Goal: Transaction & Acquisition: Purchase product/service

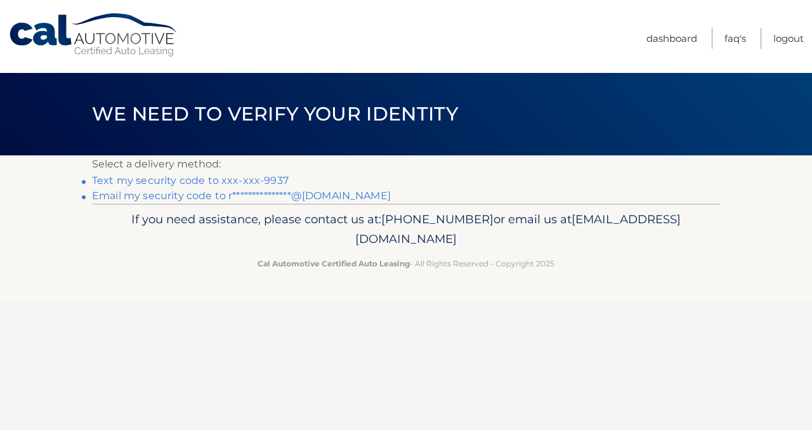
click at [247, 182] on link "Text my security code to xxx-xxx-9937" at bounding box center [190, 180] width 197 height 12
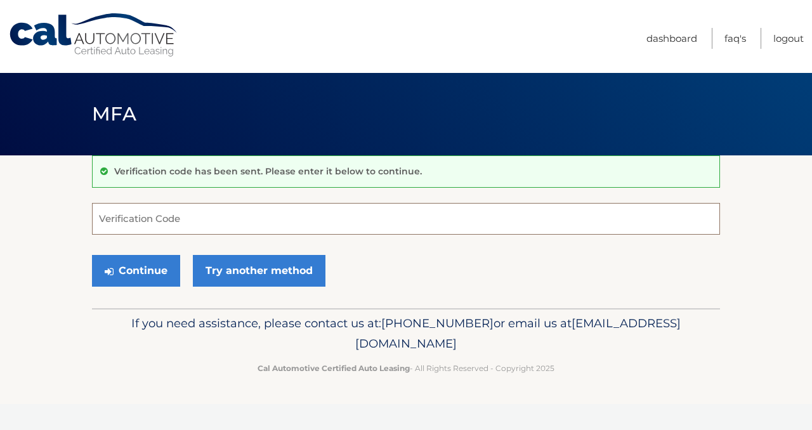
click at [176, 222] on input "Verification Code" at bounding box center [406, 219] width 628 height 32
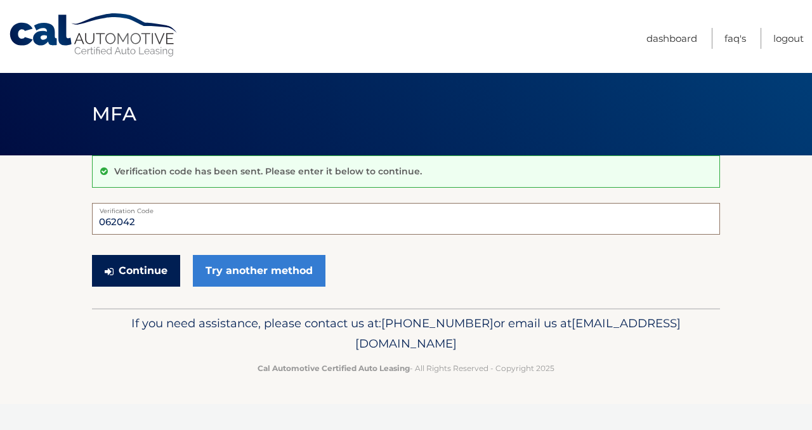
type input "062042"
click at [154, 269] on button "Continue" at bounding box center [136, 271] width 88 height 32
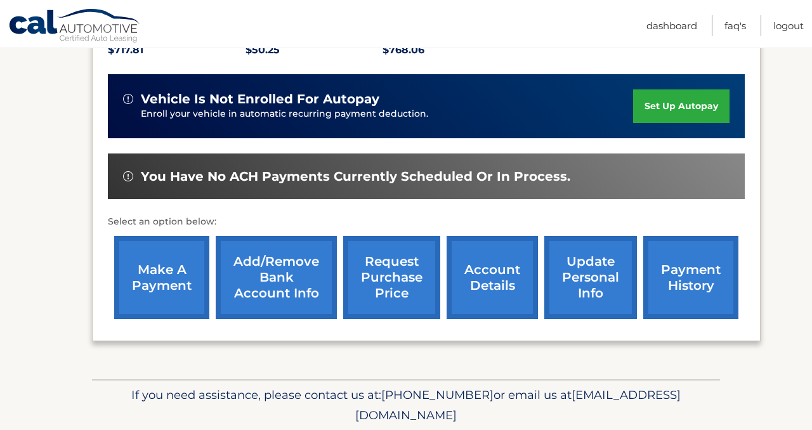
scroll to position [356, 0]
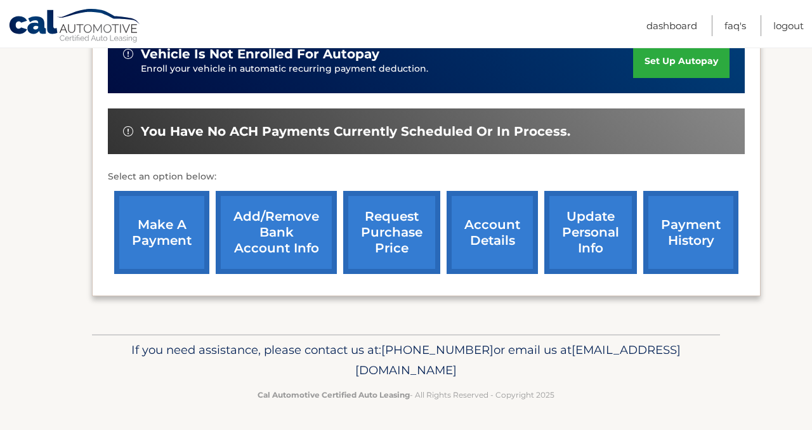
click at [143, 235] on link "make a payment" at bounding box center [161, 232] width 95 height 83
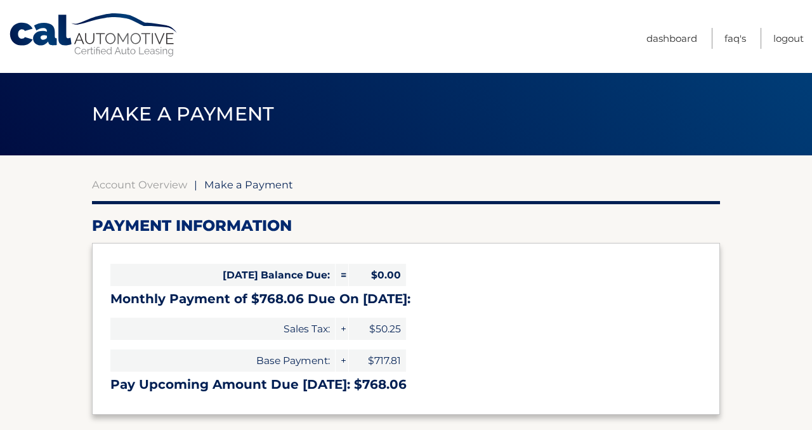
select select "ZDU2YWZhODItNjc5Mi00NTM1LTk0MGMtMDFhNjVlNjU0NWUy"
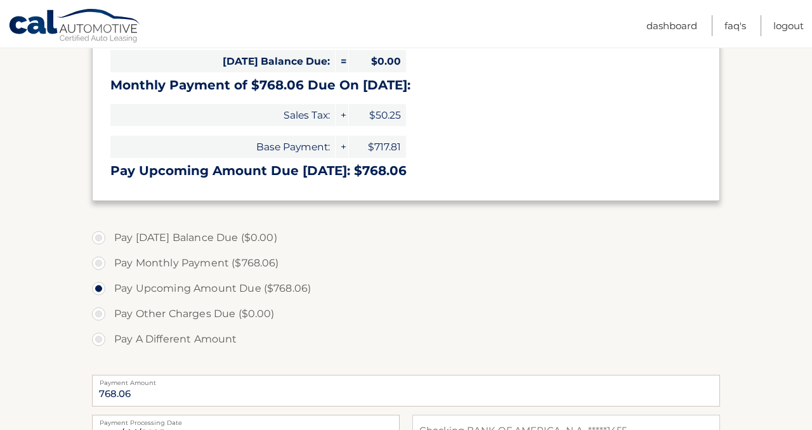
scroll to position [216, 0]
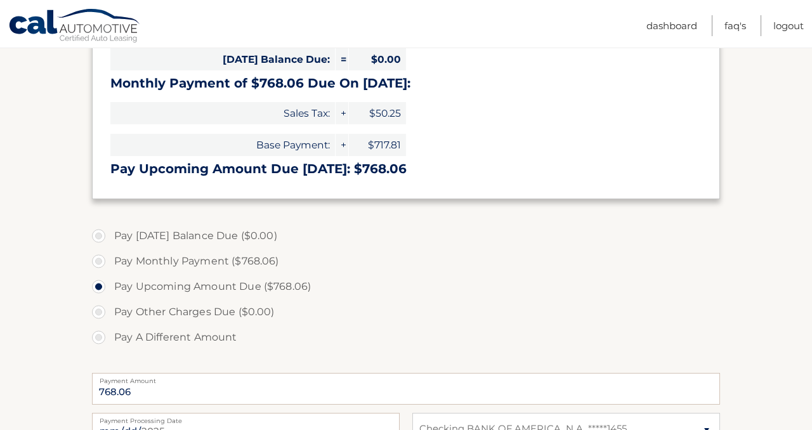
click at [105, 261] on label "Pay Monthly Payment ($768.06)" at bounding box center [406, 261] width 628 height 25
click at [105, 261] on input "Pay Monthly Payment ($768.06)" at bounding box center [103, 259] width 13 height 20
radio input "true"
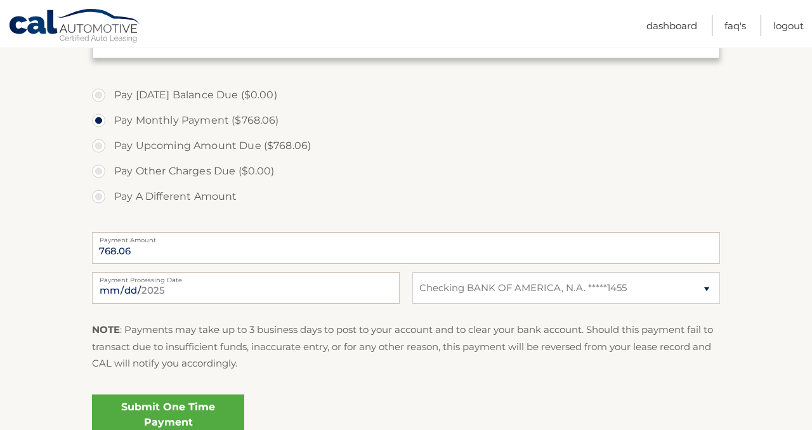
scroll to position [393, 0]
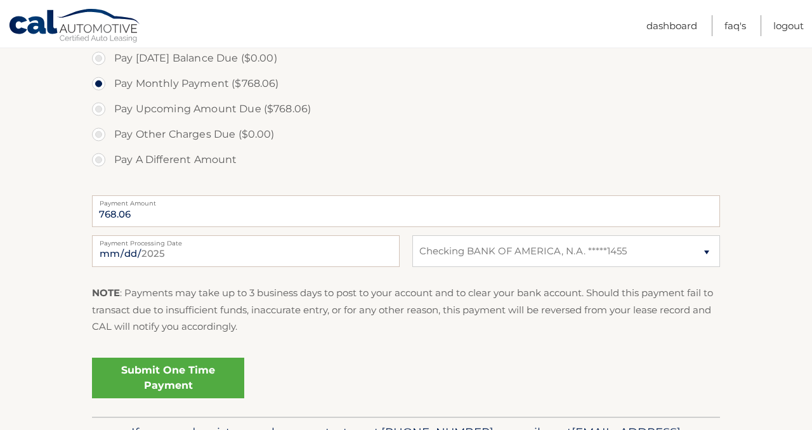
click at [168, 380] on link "Submit One Time Payment" at bounding box center [168, 378] width 152 height 41
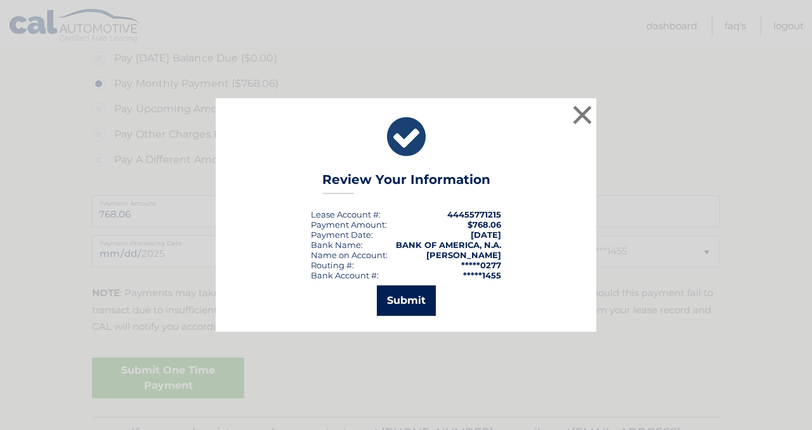
click at [403, 299] on button "Submit" at bounding box center [406, 300] width 59 height 30
